Goal: Task Accomplishment & Management: Use online tool/utility

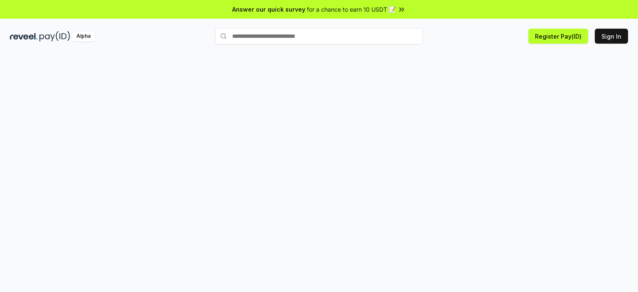
click at [287, 113] on div at bounding box center [319, 181] width 638 height 269
